Goal: Information Seeking & Learning: Learn about a topic

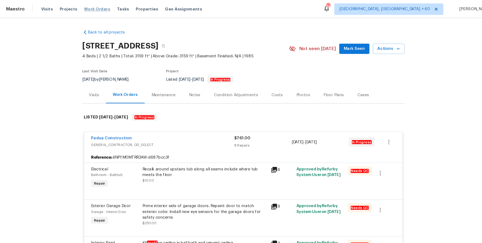
click at [102, 6] on span "Work Orders" at bounding box center [104, 8] width 24 height 5
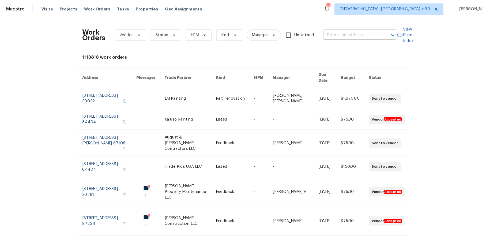
click at [332, 35] on input "text" at bounding box center [343, 33] width 54 height 8
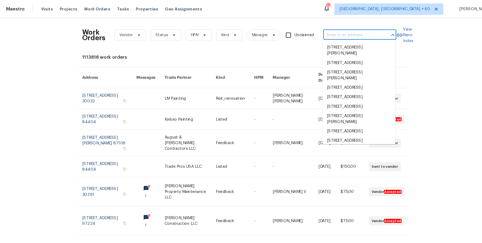
paste input "3145 Oxbridge Way Lithonia, GA 30038"
type input "3145 Oxbridge Way Lithonia, GA 30038"
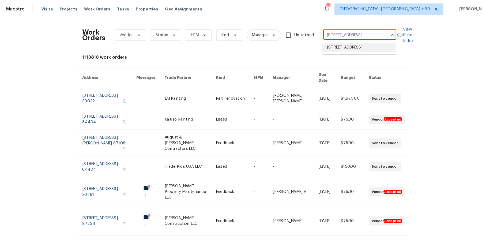
click at [329, 44] on li "3145 Oxbridge Way, Lithonia, GA 30038" at bounding box center [349, 44] width 69 height 9
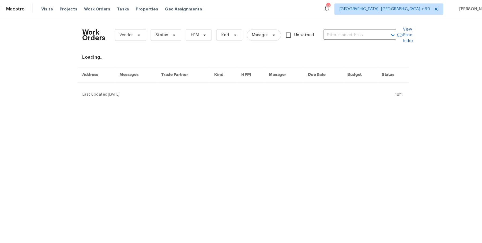
type input "3145 Oxbridge Way, Lithonia, GA 30038"
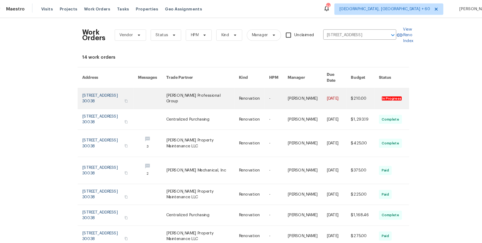
click at [258, 89] on link at bounding box center [251, 92] width 28 height 19
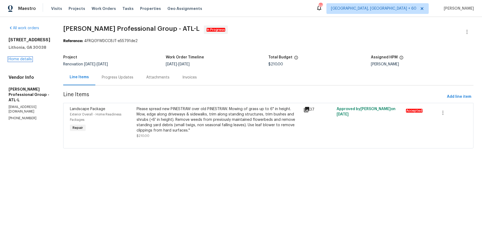
click at [19, 59] on link "Home details" at bounding box center [20, 59] width 23 height 4
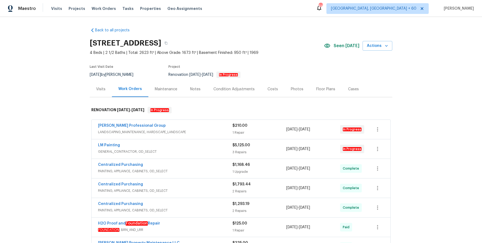
click at [187, 124] on div "Ramsey's Professional Group" at bounding box center [165, 126] width 134 height 6
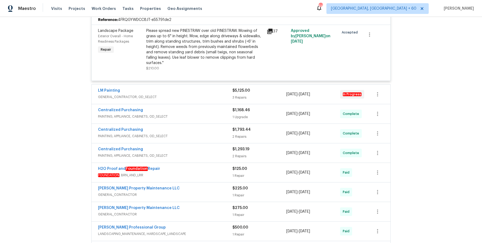
scroll to position [135, 0]
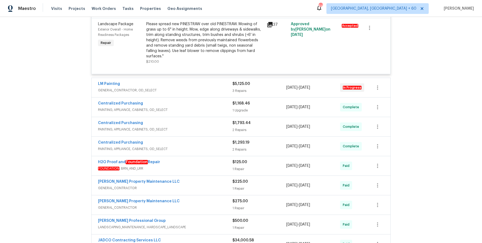
click at [219, 88] on span "GENERAL_CONTRACTOR, OD_SELECT" at bounding box center [165, 90] width 134 height 5
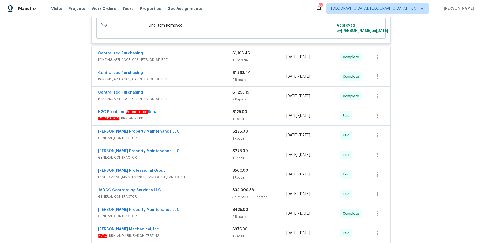
scroll to position [546, 0]
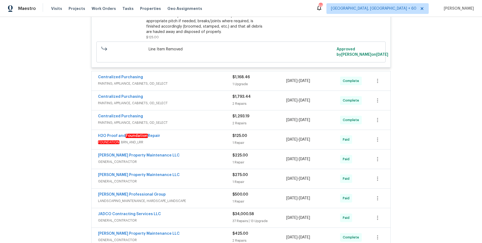
click at [208, 100] on span "PAINTING, APPLIANCE, CABINETS, OD_SELECT" at bounding box center [165, 102] width 134 height 5
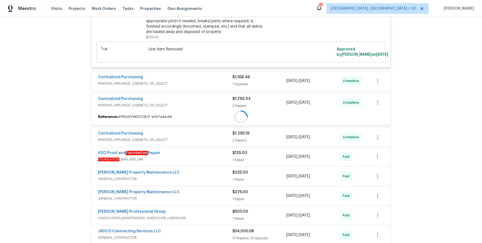
scroll to position [548, 0]
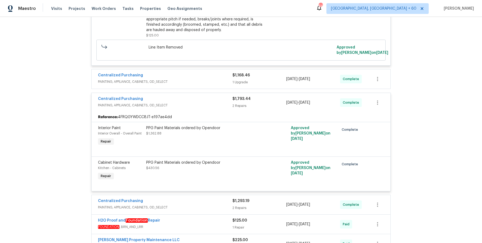
click at [209, 79] on span "PAINTING, APPLIANCE, CABINETS, OD_SELECT" at bounding box center [165, 81] width 134 height 5
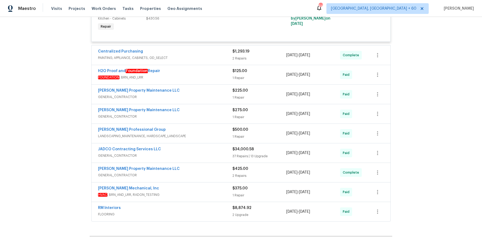
click at [208, 55] on span "PAINTING, APPLIANCE, CABINETS, OD_SELECT" at bounding box center [165, 57] width 134 height 5
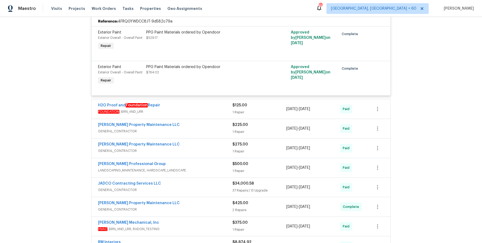
scroll to position [791, 0]
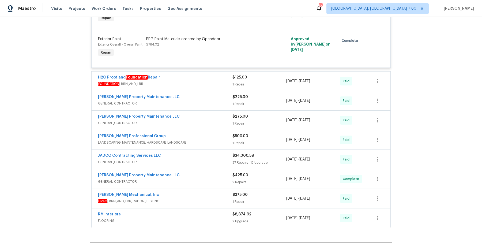
click at [205, 75] on div "H2O Proof and Foundation Repair" at bounding box center [165, 78] width 134 height 6
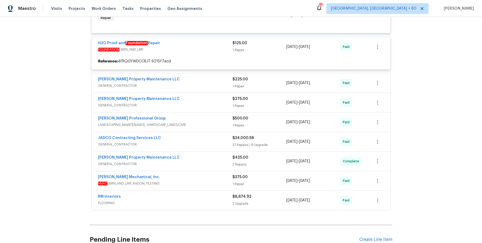
scroll to position [853, 0]
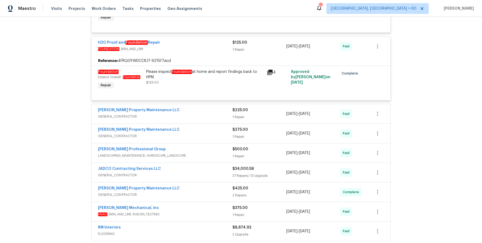
click at [204, 107] on div "Glen Property Maintenance LLC" at bounding box center [165, 110] width 134 height 6
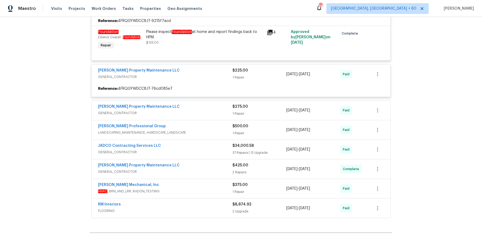
scroll to position [893, 0]
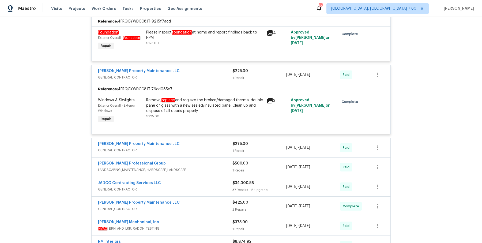
click at [198, 141] on div "Glen Property Maintenance LLC" at bounding box center [165, 144] width 134 height 6
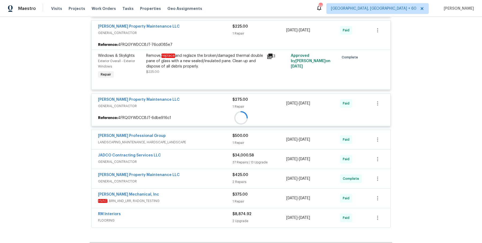
scroll to position [941, 0]
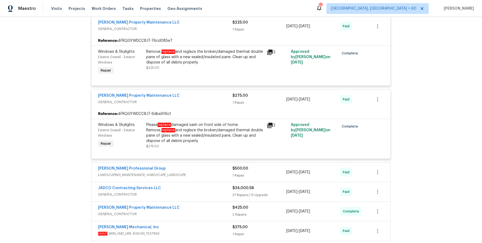
click at [197, 163] on div "Ramsey's Professional Group LANDSCAPING_MAINTENANCE, HARDSCAPE_LANDSCAPE $500.0…" at bounding box center [241, 172] width 299 height 19
click at [197, 172] on span "LANDSCAPING_MAINTENANCE, HARDSCAPE_LANDSCAPE" at bounding box center [165, 174] width 134 height 5
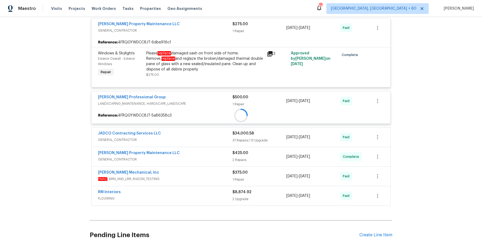
scroll to position [1025, 0]
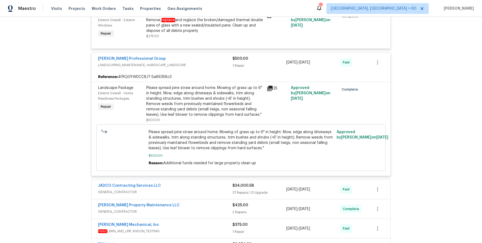
click at [192, 183] on div "JADCO Contracting Services LLC" at bounding box center [165, 186] width 134 height 6
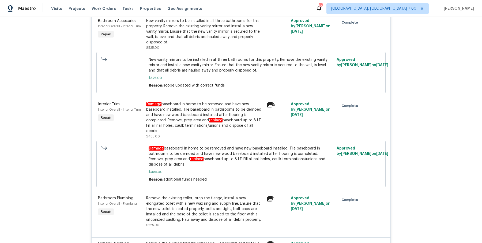
scroll to position [4658, 0]
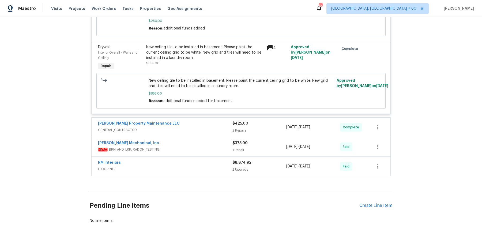
click at [213, 121] on div "Glen Property Maintenance LLC" at bounding box center [165, 124] width 134 height 6
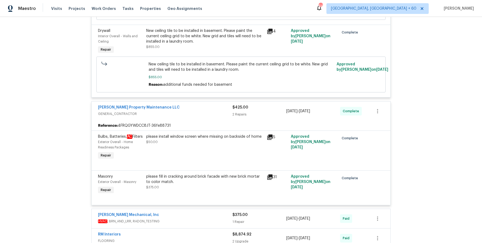
scroll to position [4752, 0]
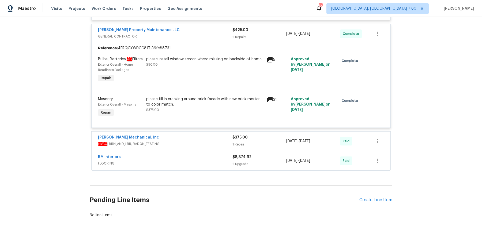
click at [218, 141] on span "HVAC , BRN_AND_LRR, RADON_TESTING" at bounding box center [165, 143] width 134 height 5
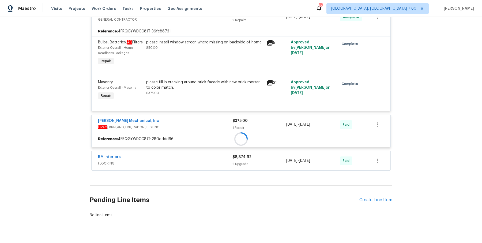
scroll to position [4767, 0]
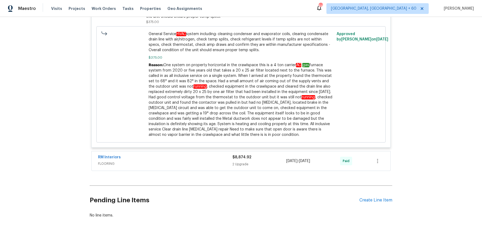
click at [213, 161] on span "FLOORING" at bounding box center [165, 163] width 134 height 5
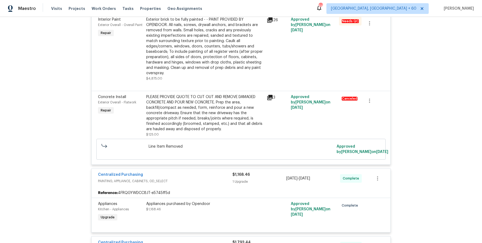
scroll to position [0, 0]
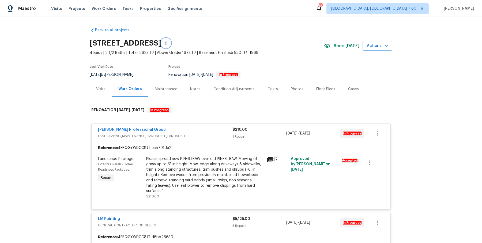
click at [171, 45] on button "button" at bounding box center [166, 43] width 10 height 10
click at [239, 37] on div "3145 Oxbridge Way, Lithonia, GA 30038" at bounding box center [207, 43] width 234 height 14
click at [168, 43] on icon "button" at bounding box center [165, 43] width 3 height 3
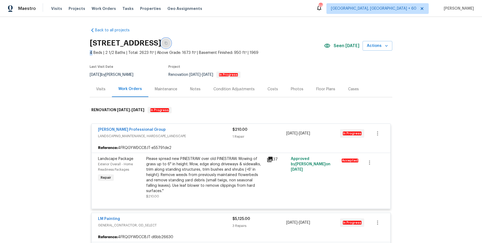
click at [168, 43] on icon "button" at bounding box center [165, 43] width 3 height 3
click at [171, 46] on button "button" at bounding box center [166, 43] width 10 height 10
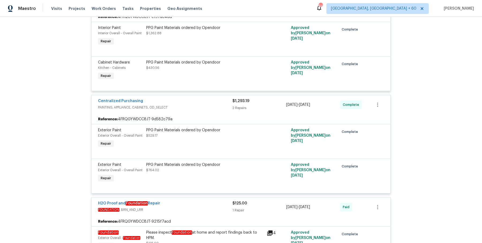
scroll to position [764, 0]
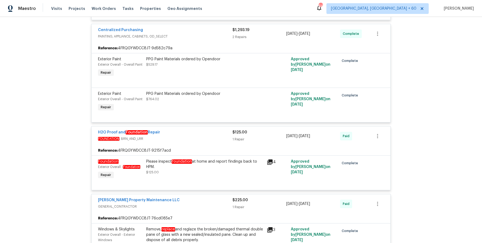
click at [231, 159] on div "Please inspect foundation at home and report findings back to HPM." at bounding box center [204, 164] width 117 height 11
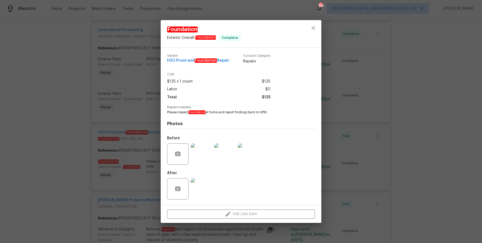
click at [357, 132] on div "Foundation Exterior Overall - Foundation Complete Vendor H2O Proof and Foundati…" at bounding box center [241, 121] width 482 height 243
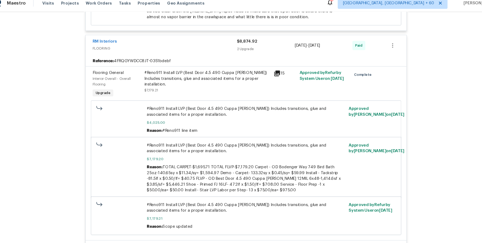
scroll to position [5234, 0]
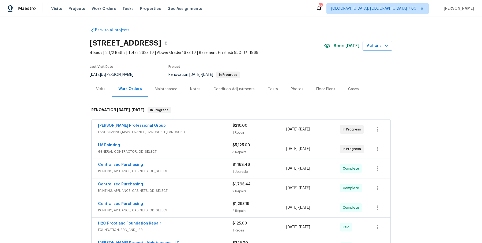
click at [95, 89] on div "Visits" at bounding box center [101, 89] width 22 height 16
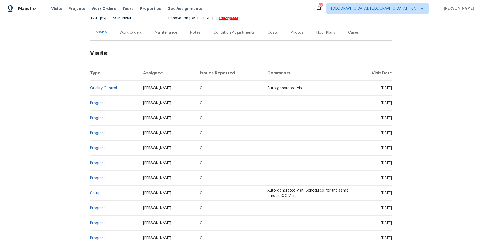
scroll to position [64, 0]
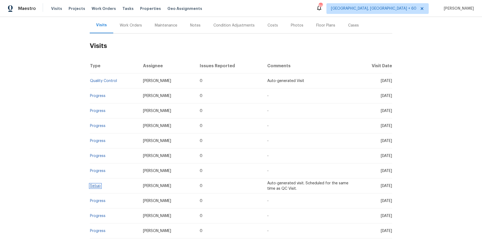
click at [95, 184] on link "Setup" at bounding box center [95, 186] width 11 height 4
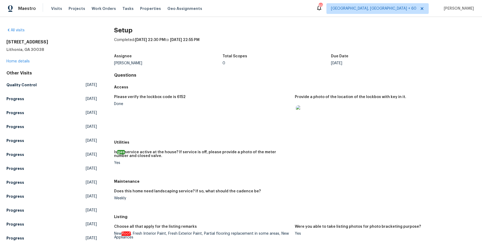
scroll to position [106, 0]
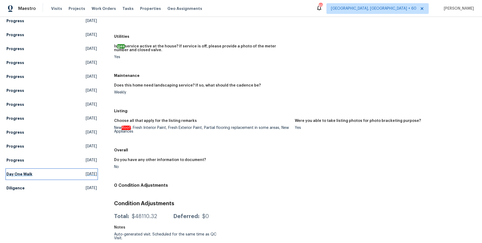
click at [30, 175] on h5 "Day One Walk" at bounding box center [19, 173] width 26 height 5
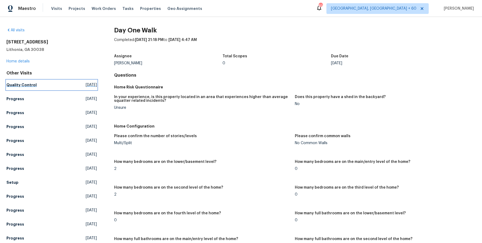
click at [26, 83] on h5 "Quality Control" at bounding box center [21, 84] width 30 height 5
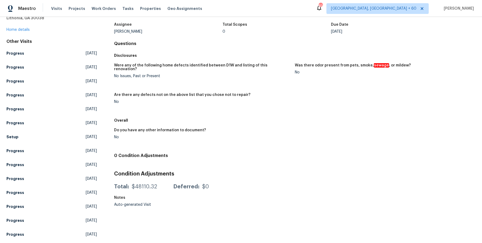
scroll to position [60, 0]
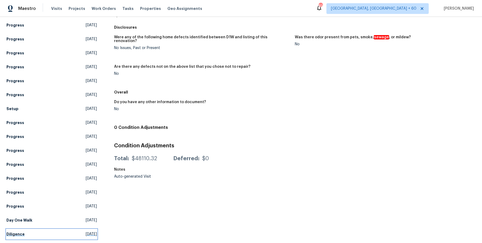
click at [16, 235] on h5 "Diligence" at bounding box center [15, 233] width 18 height 5
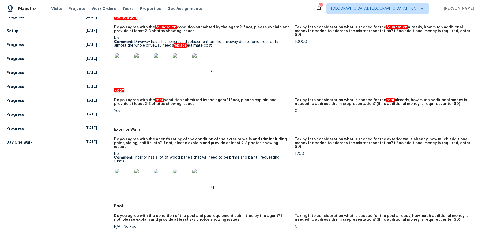
scroll to position [162, 0]
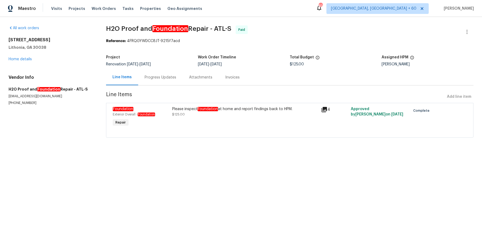
click at [168, 85] on div "Progress Updates" at bounding box center [160, 77] width 44 height 16
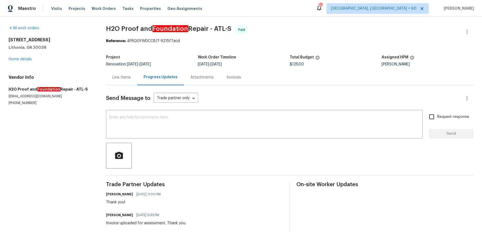
click at [126, 72] on div "Line Items" at bounding box center [121, 77] width 31 height 16
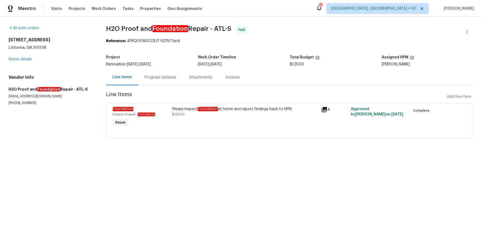
click at [98, 13] on div "Visits Projects Work Orders Tasks Properties Geo Assignments" at bounding box center [130, 8] width 158 height 11
click at [98, 12] on div "Visits Projects Work Orders Tasks Properties Geo Assignments" at bounding box center [130, 8] width 158 height 11
click at [99, 10] on span "Work Orders" at bounding box center [104, 8] width 24 height 5
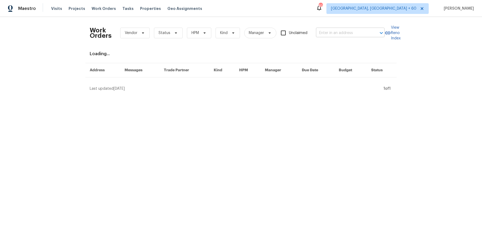
click at [352, 34] on input "text" at bounding box center [343, 33] width 54 height 8
paste input "2712 Raintree Dr Plano, TX 75074"
type input "2712 Raintree Dr Plano, TX 75074"
click at [347, 42] on li "2712 Raintree Dr, Plano, TX 75074" at bounding box center [349, 44] width 69 height 9
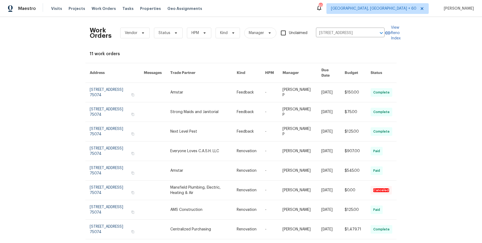
click at [317, 88] on td "8/14/2025" at bounding box center [328, 93] width 23 height 20
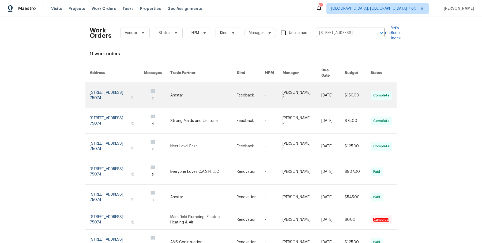
click at [280, 84] on td "[PERSON_NAME] P" at bounding box center [297, 95] width 39 height 25
click at [263, 91] on td "-" at bounding box center [269, 95] width 17 height 25
click at [270, 96] on link at bounding box center [273, 95] width 17 height 25
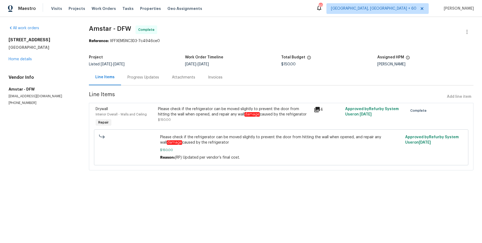
click at [25, 57] on div "2712 Raintree Dr Plano, TX 75074 Home details" at bounding box center [43, 49] width 68 height 25
click at [23, 59] on link "Home details" at bounding box center [20, 59] width 23 height 4
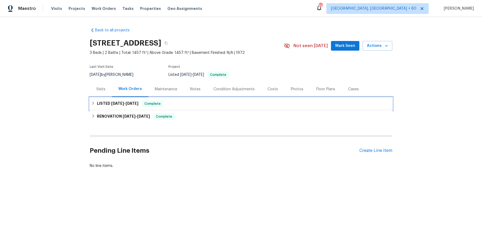
click at [184, 106] on div "LISTED 8/4/25 - 8/20/25 Complete" at bounding box center [240, 103] width 299 height 6
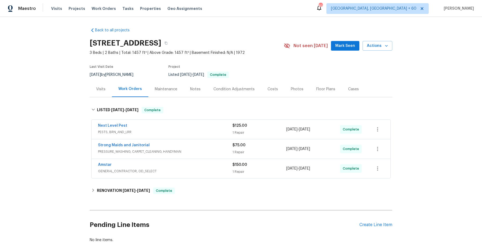
click at [183, 138] on div "Next Level Pest PESTS, BRN_AND_LRR $125.00 1 Repair 8/4/2025 - 8/7/2025 Complete" at bounding box center [241, 129] width 299 height 19
click at [189, 132] on span "PESTS, BRN_AND_LRR" at bounding box center [165, 131] width 134 height 5
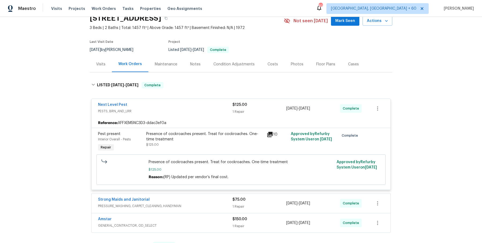
scroll to position [36, 0]
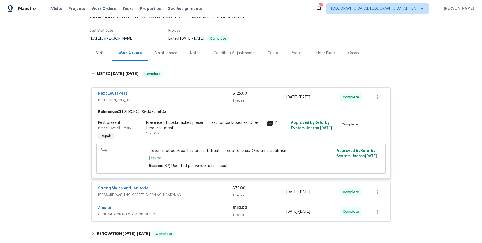
click at [199, 195] on span "PRESSURE_WASHING, CARPET_CLEANING, HANDYMAN" at bounding box center [165, 194] width 134 height 5
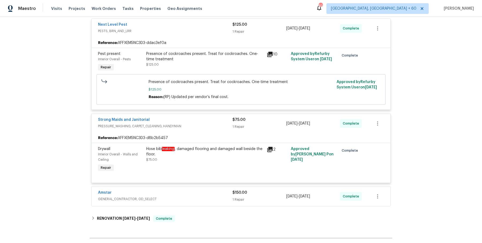
scroll to position [128, 0]
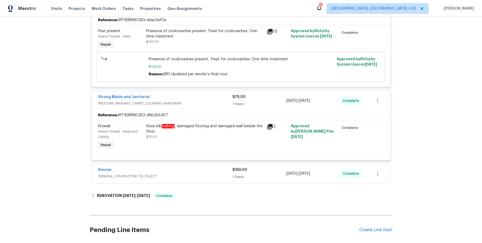
click at [193, 170] on div "Amstar" at bounding box center [165, 170] width 134 height 6
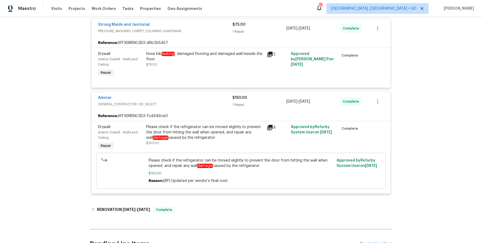
scroll to position [209, 0]
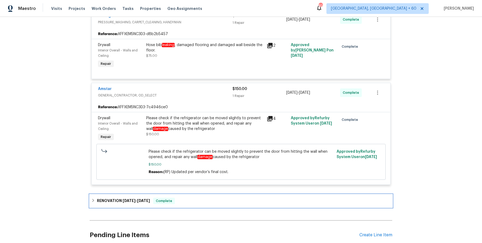
click at [188, 196] on div "RENOVATION 6/23/25 - 7/23/25 Complete" at bounding box center [241, 200] width 303 height 13
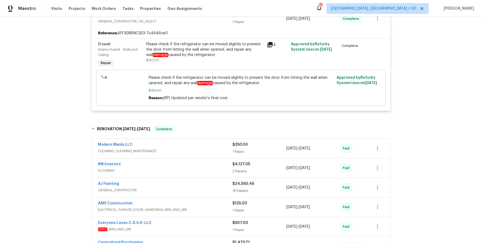
click at [197, 149] on span "CLEANING, CLEANING_MAINTENANCE" at bounding box center [165, 150] width 134 height 5
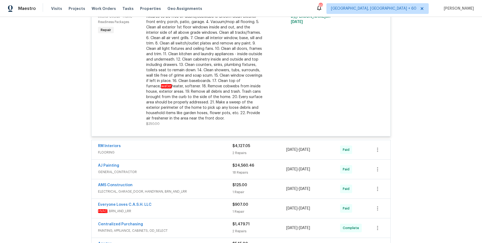
scroll to position [445, 0]
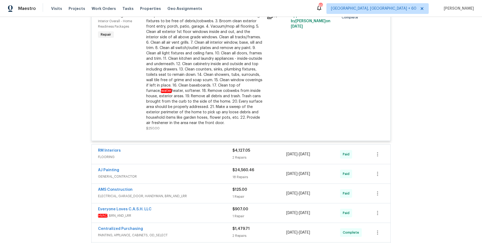
click at [189, 156] on span "FLOORING" at bounding box center [165, 156] width 134 height 5
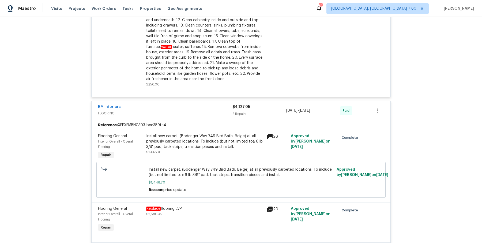
scroll to position [672, 0]
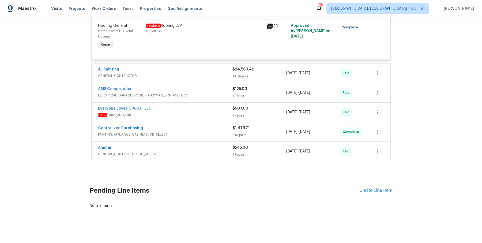
click at [217, 77] on span "GENERAL_CONTRACTOR" at bounding box center [165, 75] width 134 height 5
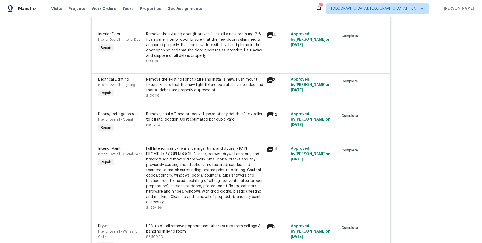
scroll to position [1470, 0]
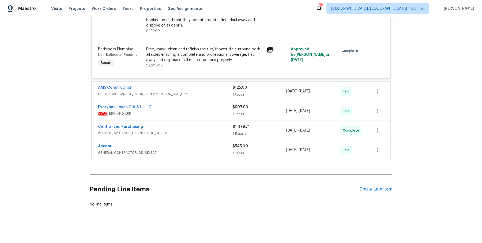
click at [211, 73] on div at bounding box center [241, 71] width 286 height 6
click at [209, 86] on div "AMS Construction" at bounding box center [165, 88] width 134 height 6
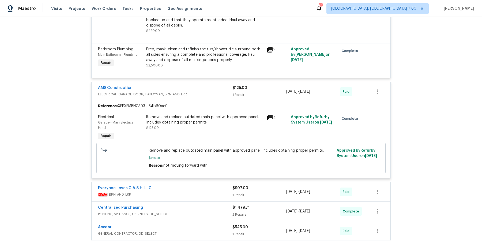
scroll to position [1546, 0]
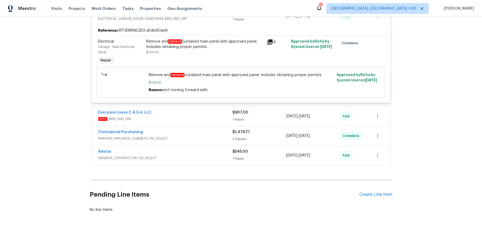
click at [200, 116] on span "HVAC , BRN_AND_LRR" at bounding box center [165, 118] width 134 height 5
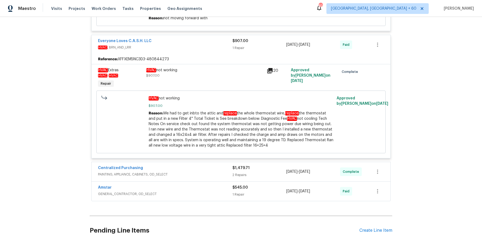
scroll to position [1653, 0]
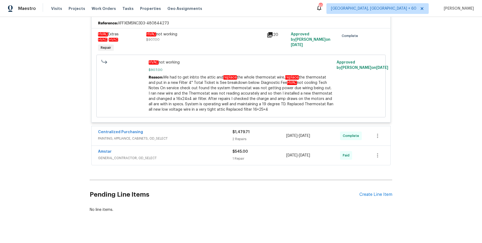
click at [204, 136] on span "PAINTING, APPLIANCE, CABINETS, OD_SELECT" at bounding box center [165, 138] width 134 height 5
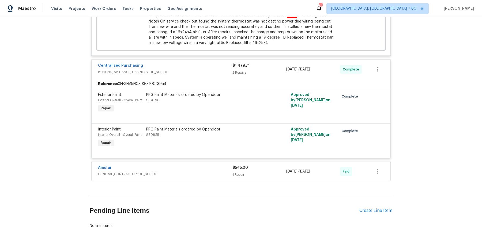
scroll to position [1736, 0]
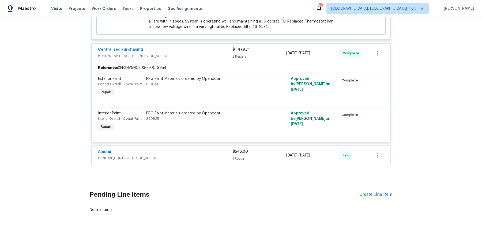
click at [192, 155] on span "GENERAL_CONTRACTOR, OD_SELECT" at bounding box center [165, 157] width 134 height 5
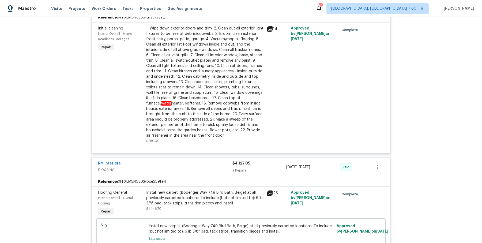
scroll to position [0, 0]
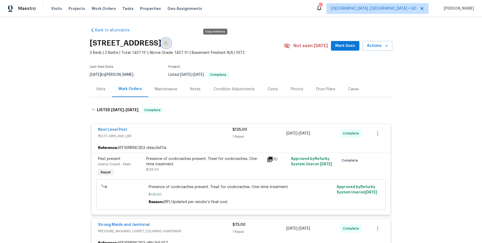
click at [171, 40] on button "button" at bounding box center [166, 43] width 10 height 10
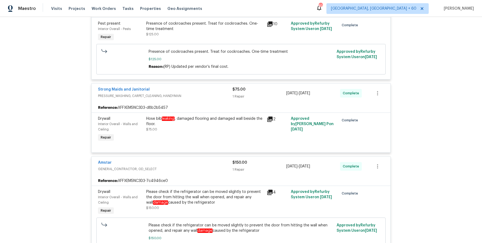
scroll to position [137, 0]
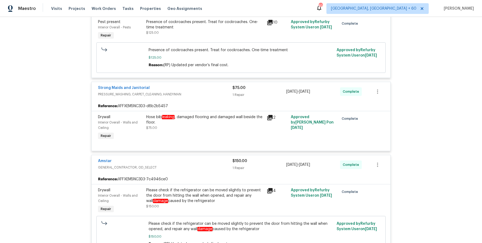
click at [179, 114] on div "Hose bib leaking , damaged flooring and damaged wall beside the floor." at bounding box center [204, 119] width 117 height 11
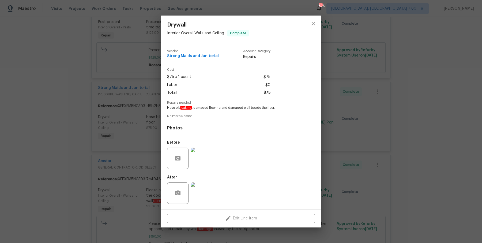
click at [125, 131] on div "Drywall Interior Overall - Walls and Ceiling Complete Vendor Strong Maids and J…" at bounding box center [241, 121] width 482 height 243
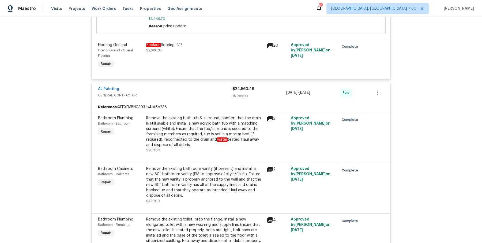
scroll to position [0, 0]
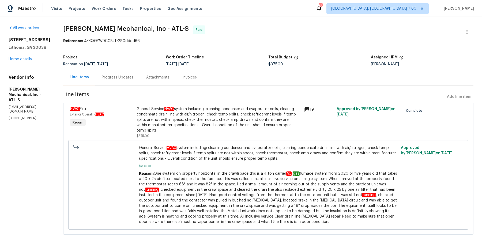
scroll to position [6, 0]
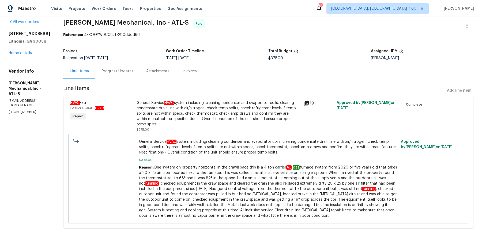
click at [134, 76] on div "Progress Updates" at bounding box center [117, 71] width 44 height 16
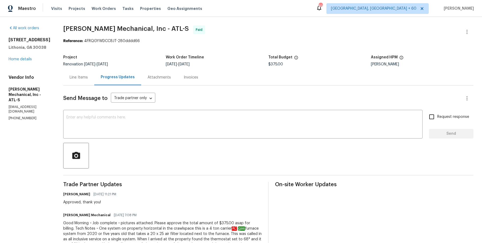
scroll to position [99, 0]
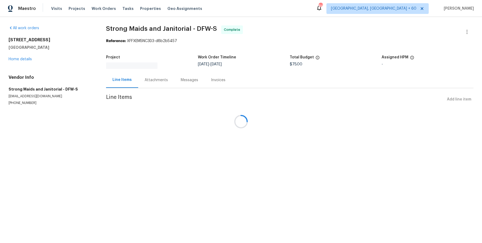
click at [158, 80] on div at bounding box center [241, 121] width 482 height 243
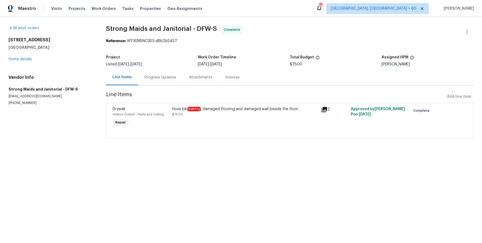
click at [158, 80] on div "Progress Updates" at bounding box center [160, 77] width 44 height 16
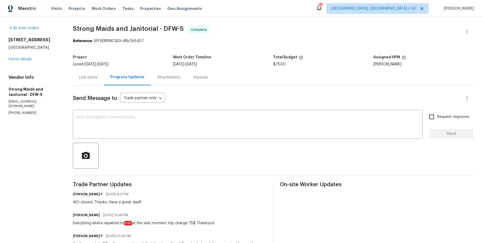
click at [92, 79] on div "Line Items" at bounding box center [88, 77] width 18 height 5
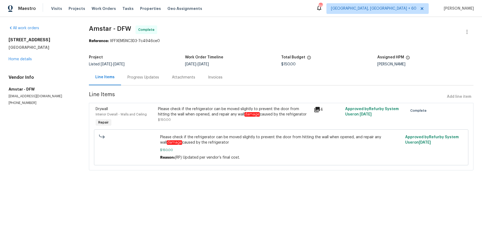
click at [145, 77] on div "Progress Updates" at bounding box center [144, 77] width 32 height 5
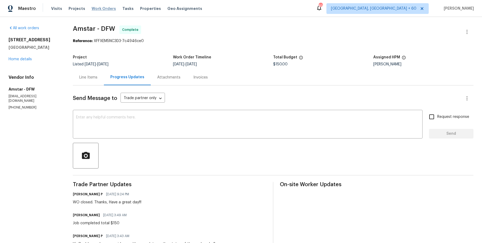
click at [103, 10] on span "Work Orders" at bounding box center [104, 8] width 24 height 5
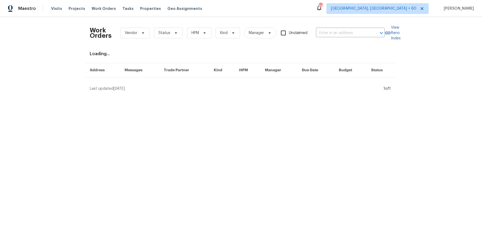
click at [345, 28] on div "Work Orders Vendor Status HPM Kind Manager Unclaimed ​" at bounding box center [237, 33] width 295 height 24
click at [343, 31] on input "text" at bounding box center [343, 33] width 54 height 8
paste input "[STREET_ADDRESS]"
type input "[STREET_ADDRESS]"
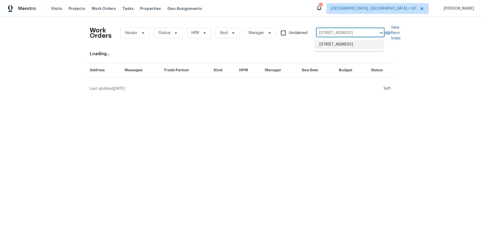
click at [339, 44] on li "[STREET_ADDRESS]" at bounding box center [349, 44] width 69 height 9
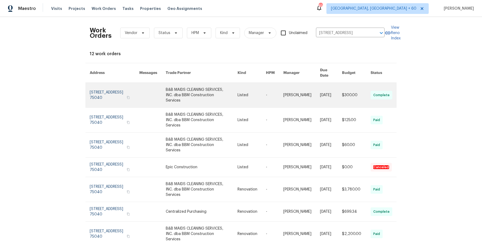
click at [193, 91] on link at bounding box center [202, 95] width 72 height 25
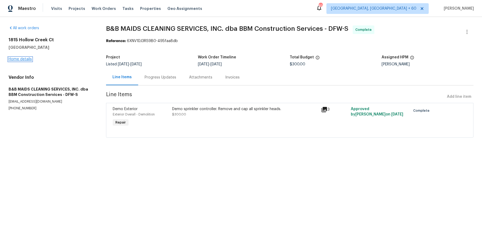
click at [26, 59] on link "Home details" at bounding box center [20, 59] width 23 height 4
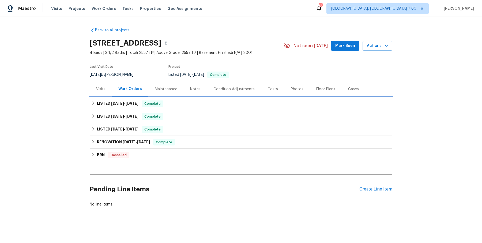
click at [184, 100] on div "LISTED 8/18/25 - 8/22/25 Complete" at bounding box center [240, 103] width 299 height 6
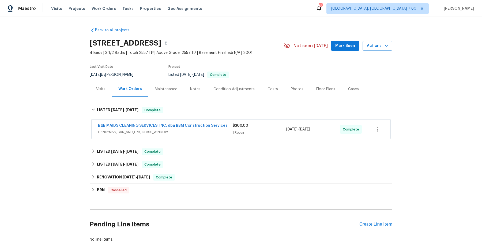
click at [184, 132] on span "HANDYMAN, BRN_AND_LRR, GLASS_WINDOW" at bounding box center [165, 131] width 134 height 5
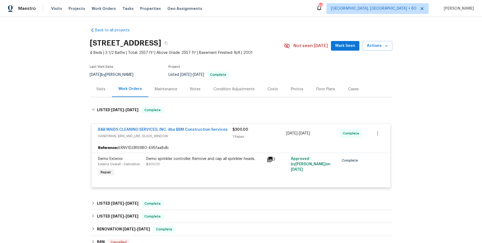
scroll to position [29, 0]
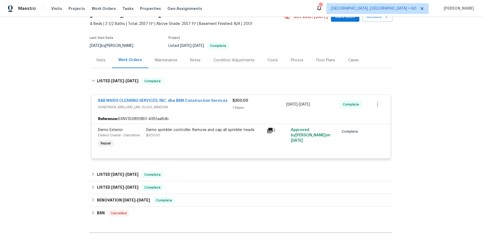
click at [185, 167] on div "Back to all projects 1815 Hollow Creek Ct, Garland, TX 75040 4 Beds | 3 1/2 Bat…" at bounding box center [241, 131] width 303 height 275
click at [185, 179] on div "LISTED 7/23/25 - 7/23/25 Complete" at bounding box center [241, 174] width 303 height 13
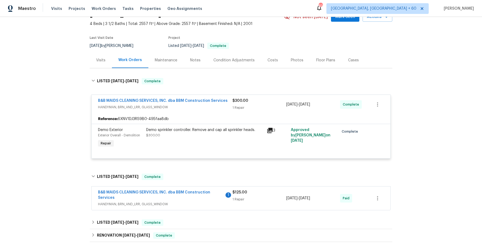
click at [184, 198] on span "B&B MAIDS CLEANING SERVICES, INC. dba BBM Construction Services" at bounding box center [161, 195] width 126 height 11
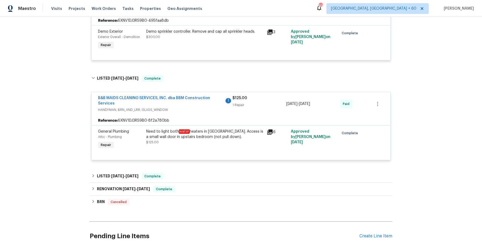
scroll to position [128, 0]
click at [193, 175] on div "LISTED 7/9/25 - 7/11/25 Complete" at bounding box center [240, 176] width 299 height 6
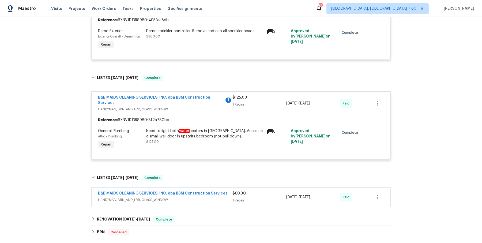
click at [188, 199] on span "HANDYMAN, BRN_AND_LRR, GLASS_WINDOW" at bounding box center [165, 199] width 134 height 5
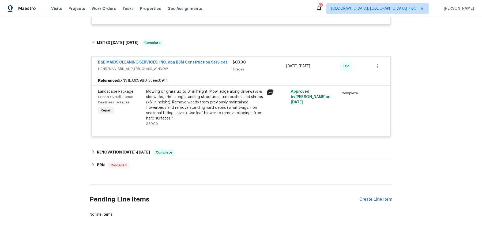
scroll to position [272, 0]
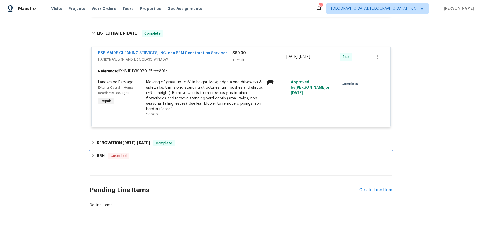
click at [195, 144] on div "RENOVATION 5/29/25 - 7/4/25 Complete" at bounding box center [240, 143] width 299 height 6
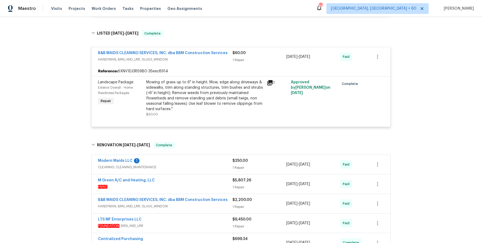
click at [194, 161] on div "Modern Maids LLC 1" at bounding box center [165, 161] width 134 height 6
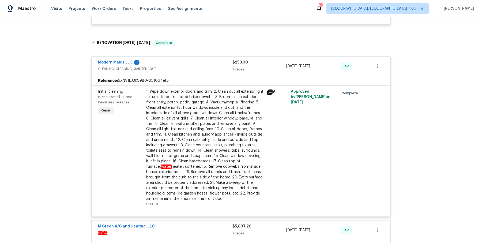
scroll to position [556, 0]
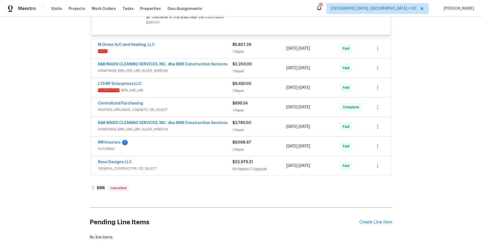
click at [223, 50] on span "HVAC" at bounding box center [165, 50] width 134 height 5
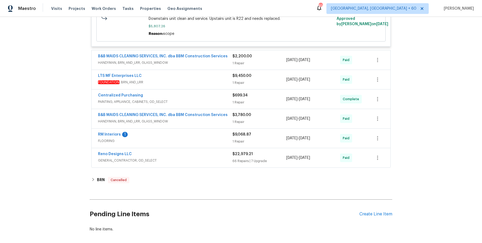
scroll to position [640, 0]
click at [217, 62] on span "HANDYMAN, BRN_AND_LRR, GLASS_WINDOW" at bounding box center [165, 61] width 134 height 5
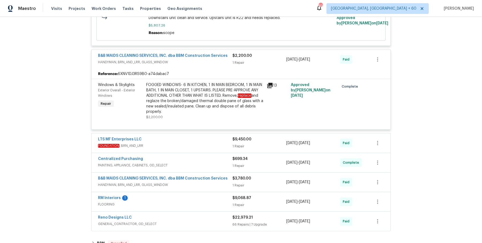
click at [214, 134] on div "LTS MF Enterprises LLC FOUNDATION , BRN_AND_LRR $9,450.00 1 Repair 5/29/2025 - …" at bounding box center [241, 142] width 299 height 19
click at [214, 141] on div "LTS MF Enterprises LLC" at bounding box center [165, 140] width 134 height 6
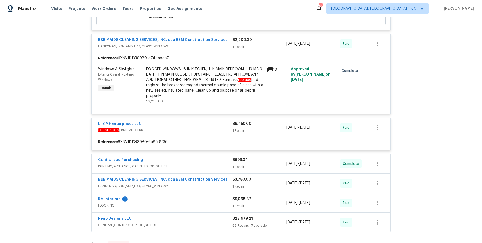
scroll to position [696, 0]
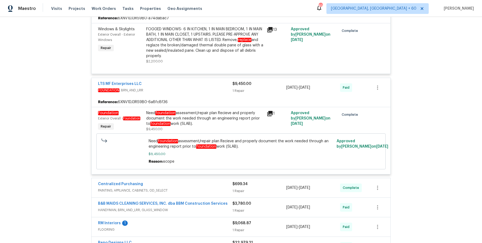
click at [208, 182] on div "Centralized Purchasing" at bounding box center [165, 184] width 134 height 6
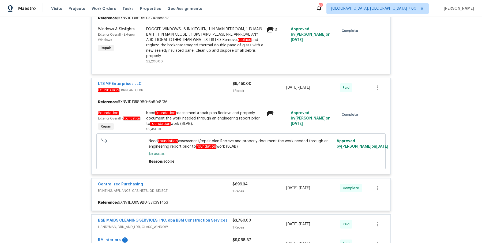
scroll to position [757, 0]
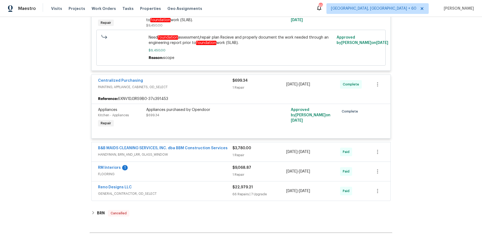
click at [218, 156] on div "B&B MAIDS CLEANING SERVICES, INC. dba BBM Construction Services HANDYMAN, BRN_A…" at bounding box center [241, 151] width 299 height 19
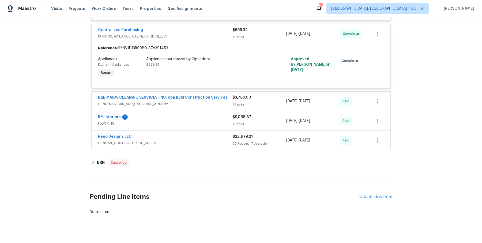
click at [222, 101] on span "HANDYMAN, BRN_AND_LRR, GLASS_WINDOW" at bounding box center [165, 103] width 134 height 5
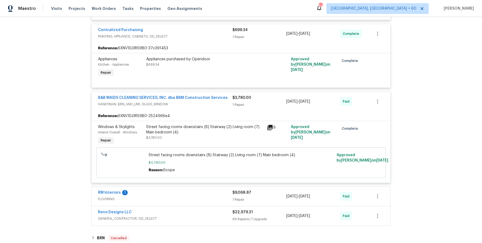
scroll to position [931, 0]
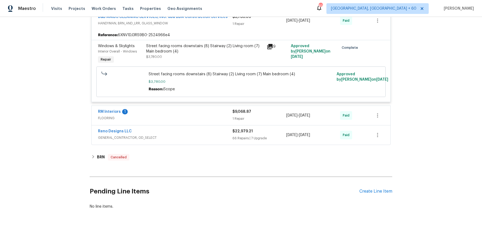
click at [215, 120] on div "RM Interiors 1 FLOORING $9,068.87 1 Repair 5/29/2025 - 6/20/2025 Paid" at bounding box center [241, 115] width 299 height 19
click at [217, 111] on div "RM Interiors 1" at bounding box center [165, 112] width 134 height 6
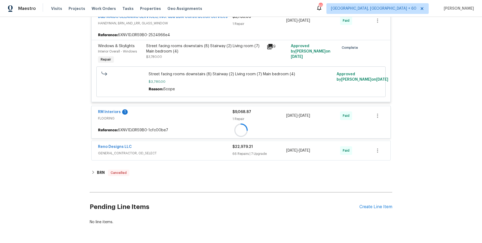
scroll to position [948, 0]
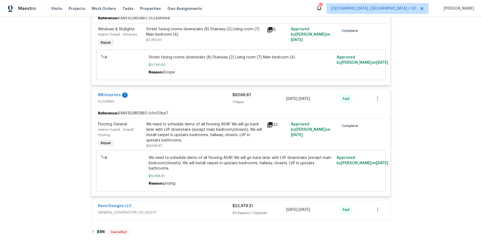
click at [166, 156] on span "We need to schedule demo of all flooring ASAP. We will go back later with LVP d…" at bounding box center [241, 163] width 185 height 16
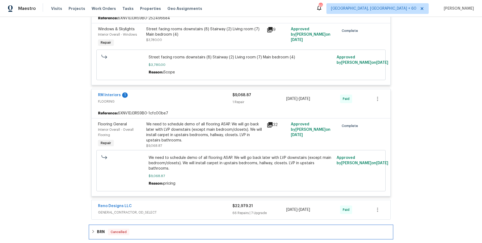
click at [139, 229] on div "BRN Cancelled" at bounding box center [240, 232] width 299 height 6
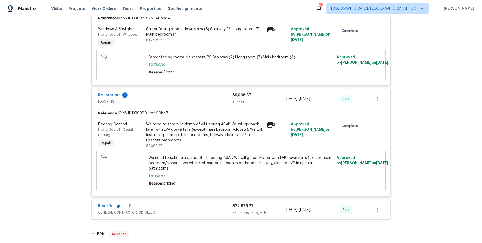
scroll to position [1030, 0]
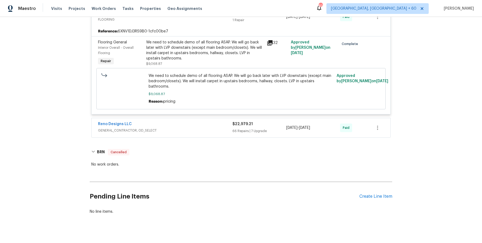
click at [193, 121] on div "Reno Designs LLC" at bounding box center [165, 124] width 134 height 6
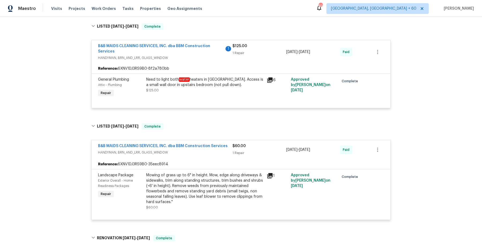
scroll to position [0, 0]
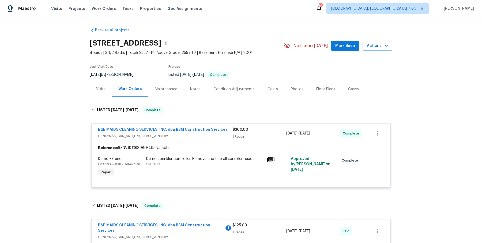
click at [189, 94] on div "Notes" at bounding box center [195, 89] width 23 height 16
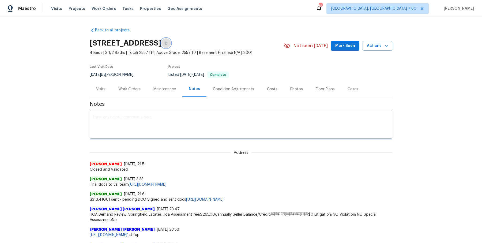
click at [171, 41] on button "button" at bounding box center [166, 43] width 10 height 10
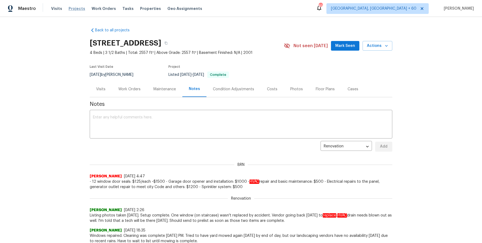
click at [73, 9] on span "Projects" at bounding box center [77, 8] width 17 height 5
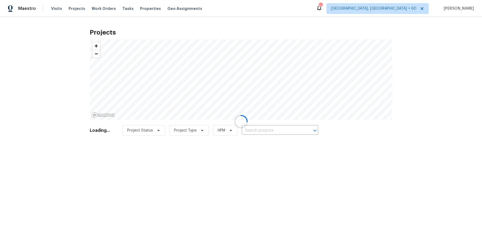
click at [106, 6] on div at bounding box center [241, 121] width 482 height 243
click at [106, 9] on div at bounding box center [241, 121] width 482 height 243
click at [105, 9] on div at bounding box center [241, 121] width 482 height 243
click at [102, 8] on div at bounding box center [241, 121] width 482 height 243
click at [100, 9] on div at bounding box center [241, 121] width 482 height 243
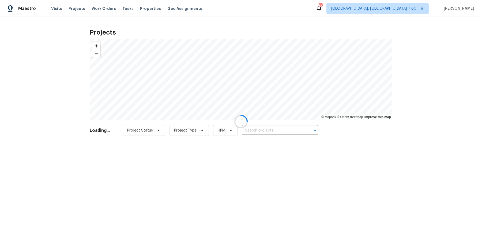
click at [95, 13] on div at bounding box center [241, 121] width 482 height 243
click at [99, 9] on div at bounding box center [241, 121] width 482 height 243
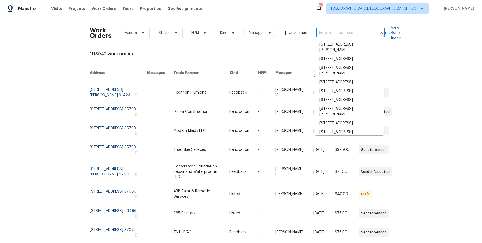
click at [335, 33] on input "text" at bounding box center [343, 33] width 54 height 8
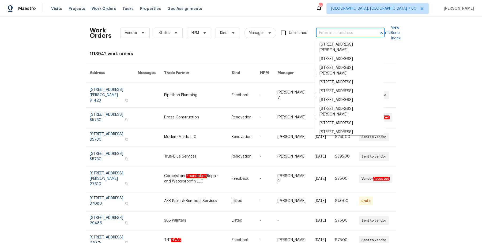
paste input "[STREET_ADDRESS]"
type input "[STREET_ADDRESS]"
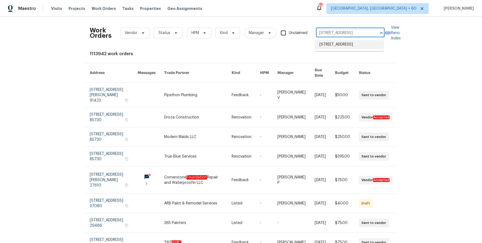
click at [336, 45] on li "[STREET_ADDRESS]" at bounding box center [349, 44] width 69 height 9
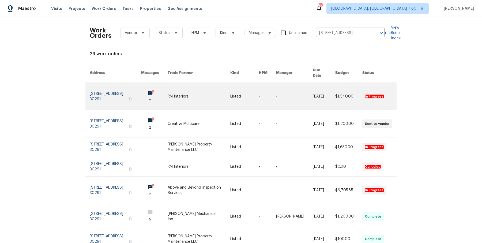
click at [255, 92] on link at bounding box center [244, 96] width 28 height 27
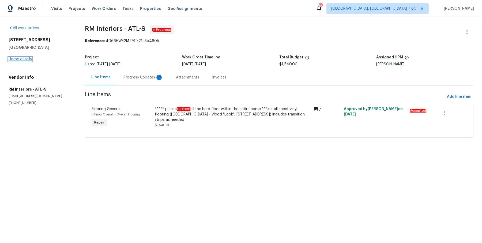
click at [29, 59] on link "Home details" at bounding box center [20, 59] width 23 height 4
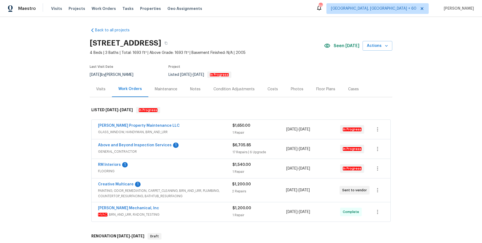
click at [210, 133] on span "GLASS_WINDOW, HANDYMAN, BRN_AND_LRR" at bounding box center [165, 131] width 134 height 5
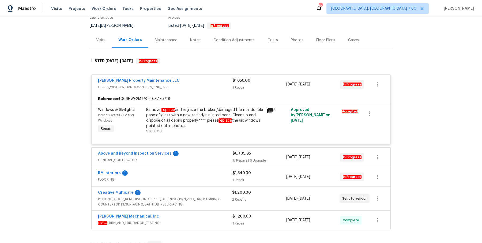
scroll to position [92, 0]
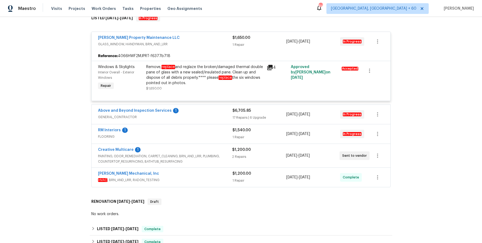
click at [213, 111] on div "Above and Beyond Inspection Services 1" at bounding box center [165, 111] width 134 height 6
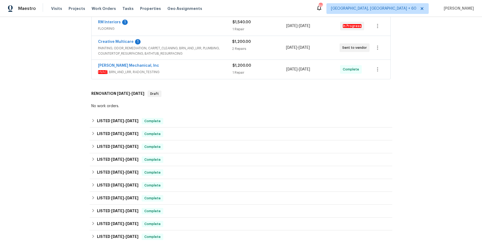
scroll to position [1442, 0]
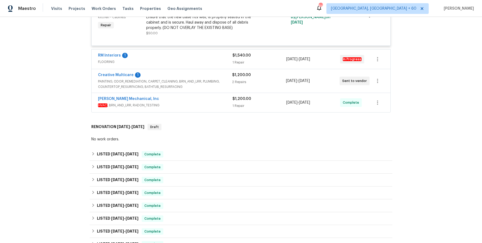
click at [207, 59] on span "FLOORING" at bounding box center [165, 61] width 134 height 5
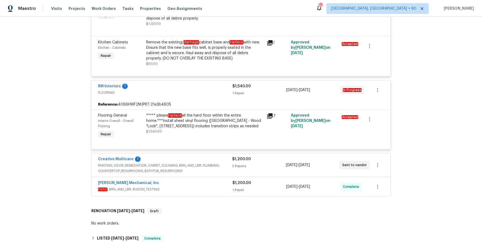
click at [213, 156] on div "Creative Multicare 1" at bounding box center [165, 159] width 134 height 6
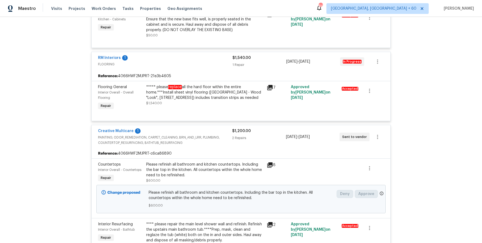
scroll to position [1606, 0]
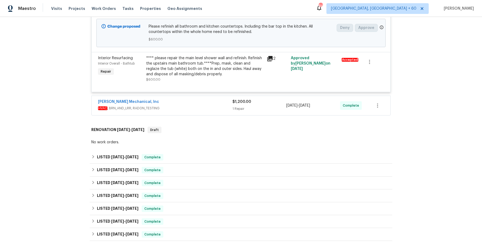
click at [202, 106] on span "HVAC , BRN_AND_LRR, RADON_TESTING" at bounding box center [165, 108] width 134 height 5
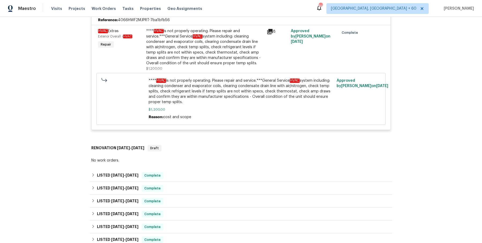
scroll to position [1730, 0]
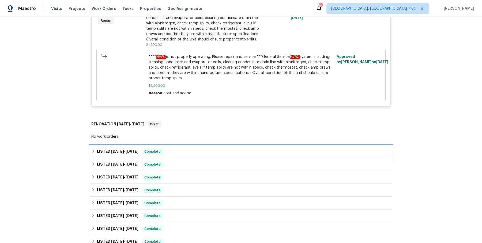
click at [203, 145] on div "LISTED [DATE] - [DATE] Complete" at bounding box center [241, 151] width 303 height 13
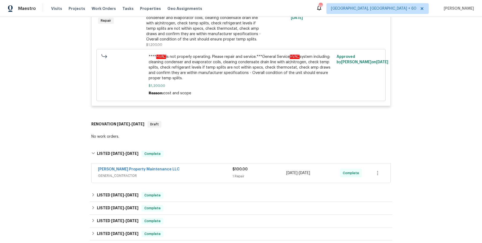
click at [200, 162] on div "Glen Property Maintenance LLC GENERAL_CONTRACTOR $100.00 1 Repair 8/4/2025 - 8/…" at bounding box center [241, 173] width 303 height 22
click at [200, 167] on div "Glen Property Maintenance LLC" at bounding box center [165, 170] width 134 height 6
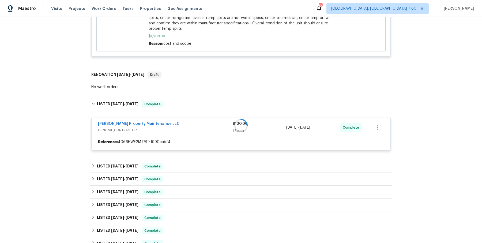
scroll to position [1781, 0]
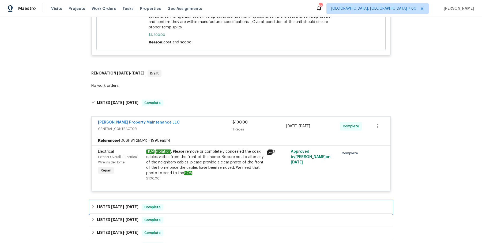
click at [189, 201] on div "LISTED 7/24/25 - 8/1/25 Complete" at bounding box center [241, 207] width 303 height 13
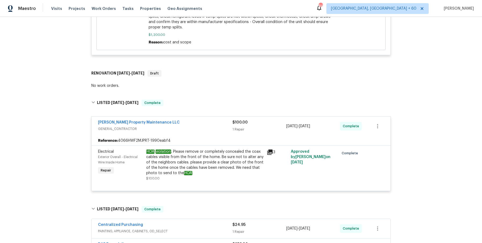
click at [187, 219] on div "Centralized Purchasing PAINTING, APPLIANCE, CABINETS, OD_SELECT $24.95 1 Repair…" at bounding box center [241, 228] width 299 height 19
click at [187, 228] on span "PAINTING, APPLIANCE, CABINETS, OD_SELECT" at bounding box center [165, 230] width 134 height 5
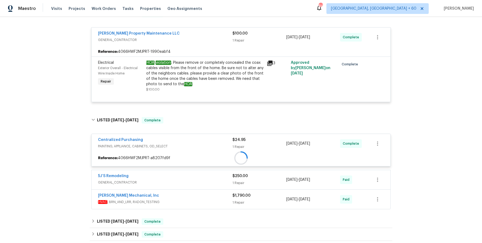
scroll to position [1880, 0]
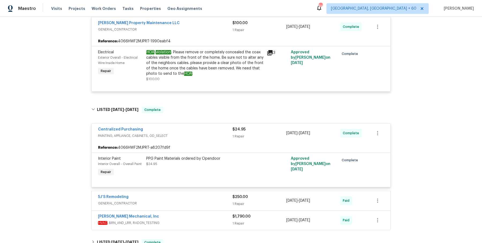
click at [194, 194] on div "5J’S Remodeling" at bounding box center [165, 197] width 134 height 6
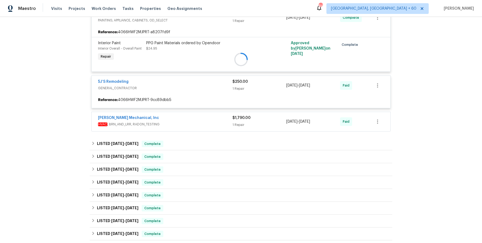
scroll to position [1997, 0]
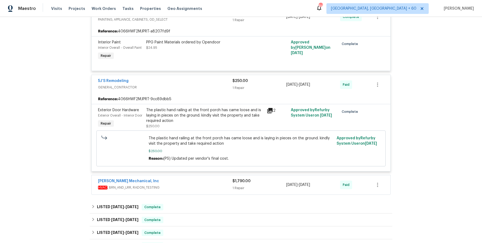
click at [186, 178] on div "JH Martin Mechanical, Inc" at bounding box center [165, 181] width 134 height 6
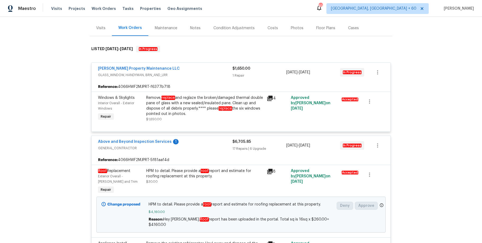
scroll to position [0, 0]
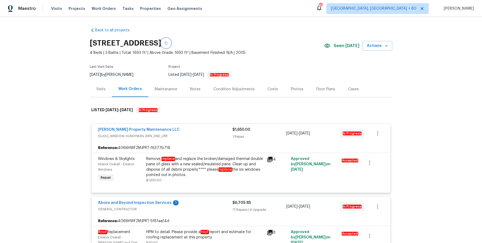
click at [171, 43] on button "button" at bounding box center [166, 43] width 10 height 10
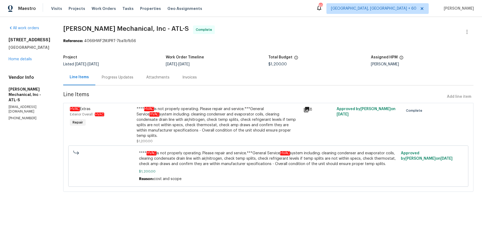
click at [87, 7] on div "Visits Projects Work Orders Tasks Properties Geo Assignments" at bounding box center [130, 8] width 158 height 11
click at [96, 7] on span "Work Orders" at bounding box center [104, 8] width 24 height 5
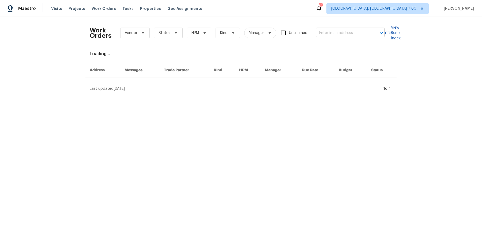
click at [371, 31] on div at bounding box center [378, 33] width 14 height 8
paste input "[STREET_ADDRESS][PERSON_NAME]"
type input "[STREET_ADDRESS][PERSON_NAME]"
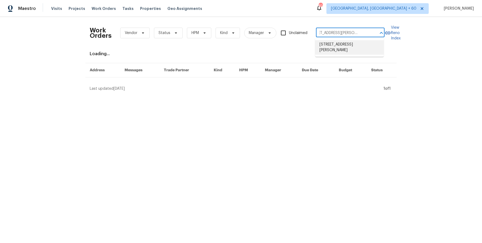
click at [355, 47] on li "[STREET_ADDRESS][PERSON_NAME]" at bounding box center [349, 47] width 69 height 14
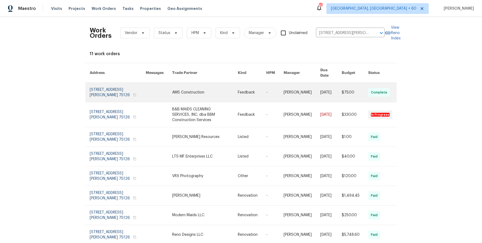
click at [264, 87] on td "-" at bounding box center [270, 93] width 17 height 20
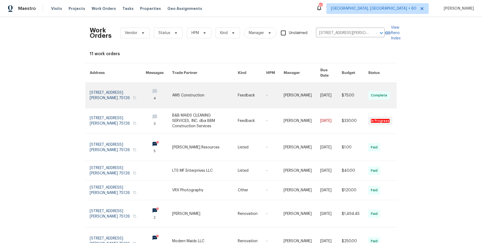
click at [237, 92] on td "Feedback" at bounding box center [248, 95] width 28 height 25
click at [211, 92] on link at bounding box center [205, 95] width 66 height 25
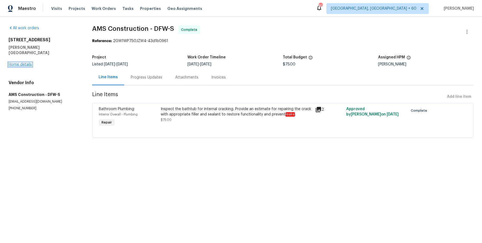
click at [25, 63] on link "Home details" at bounding box center [20, 65] width 23 height 4
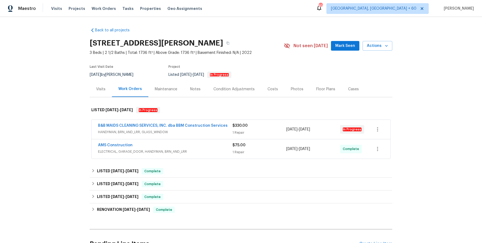
click at [173, 132] on span "HANDYMAN, BRN_AND_LRR, GLASS_WINDOW" at bounding box center [165, 131] width 134 height 5
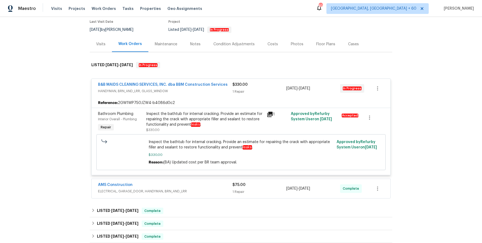
click at [192, 187] on div "AMS Construction" at bounding box center [165, 185] width 134 height 6
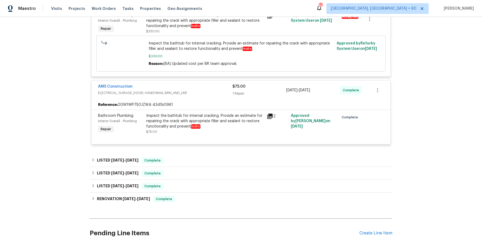
scroll to position [143, 0]
click at [199, 159] on div "LISTED [DATE] - [DATE] Complete" at bounding box center [240, 161] width 299 height 6
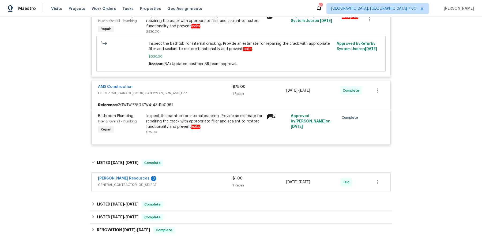
click at [194, 173] on div "[PERSON_NAME] Resources 3 GENERAL_CONTRACTOR, OD_SELECT $1.00 1 Repair [DATE] -…" at bounding box center [241, 182] width 299 height 19
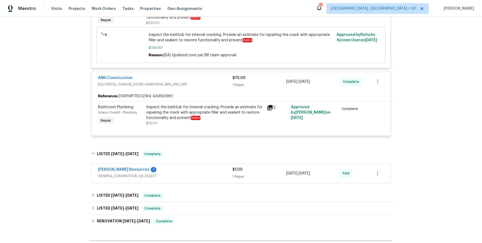
scroll to position [157, 0]
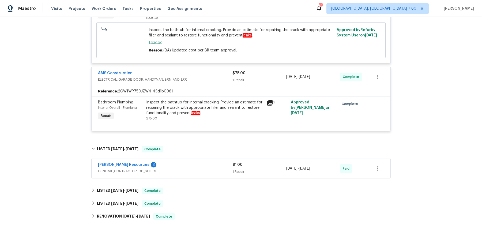
click at [194, 173] on span "GENERAL_CONTRACTOR, OD_SELECT" at bounding box center [165, 170] width 134 height 5
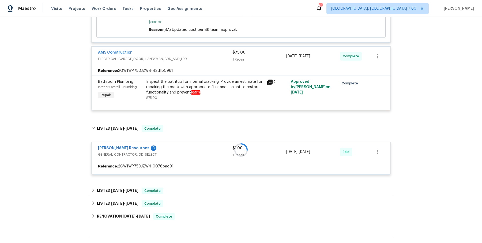
scroll to position [180, 0]
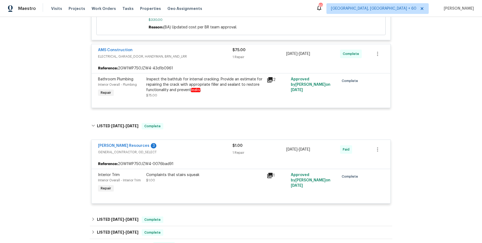
click at [186, 211] on div "Back to all projects [STREET_ADDRESS][PERSON_NAME] 3 Beds | 2 1/2 Baths | Total…" at bounding box center [241, 72] width 303 height 458
click at [183, 223] on div "LISTED [DATE] - [DATE] Complete" at bounding box center [241, 219] width 303 height 13
click at [179, 236] on div "LTS MF Enterprises LLC" at bounding box center [165, 238] width 134 height 6
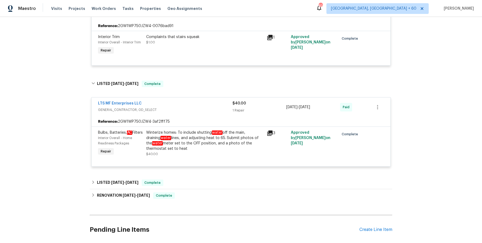
scroll to position [318, 0]
click at [180, 185] on div "LISTED [DATE] - [DATE] Complete" at bounding box center [240, 182] width 299 height 6
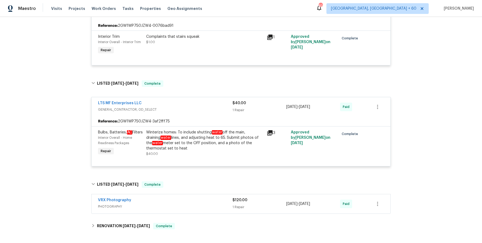
click at [188, 209] on span "PHOTOGRAPHY" at bounding box center [165, 206] width 134 height 5
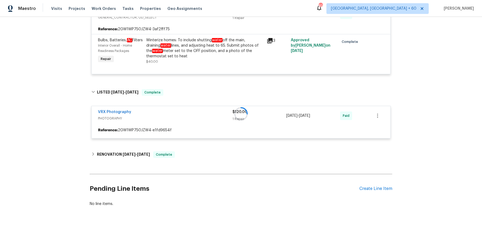
scroll to position [411, 0]
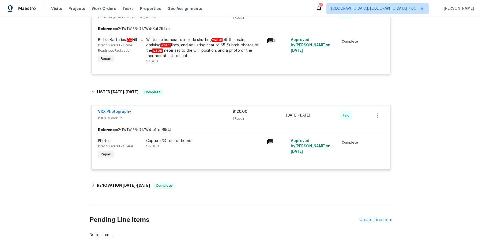
click at [173, 188] on span "Complete" at bounding box center [164, 185] width 21 height 5
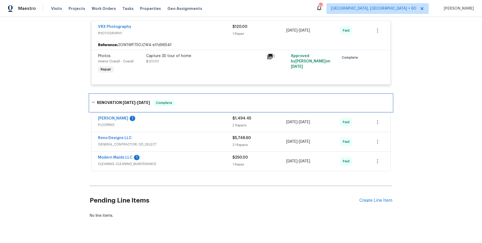
scroll to position [511, 0]
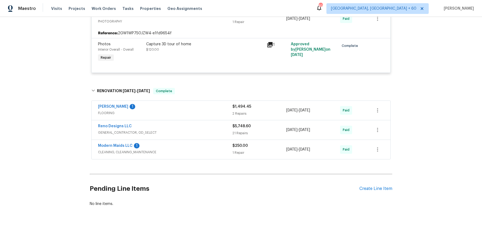
click at [215, 116] on span "FLOORING" at bounding box center [165, 112] width 134 height 5
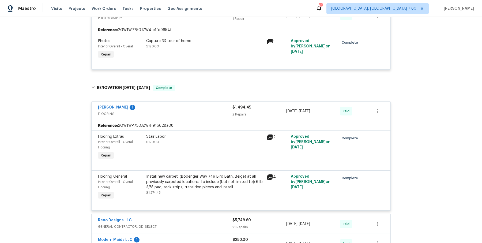
scroll to position [608, 0]
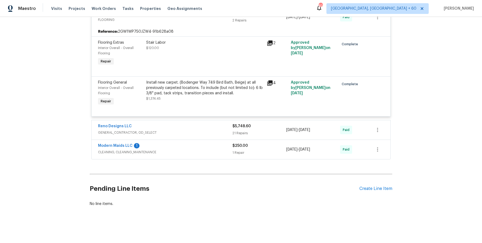
click at [211, 122] on div "Reno Designs LLC GENERAL_CONTRACTOR, OD_SELECT $5,748.60 21 Repairs [DATE] - [D…" at bounding box center [241, 129] width 299 height 19
click at [209, 129] on div "Reno Designs LLC" at bounding box center [165, 126] width 134 height 6
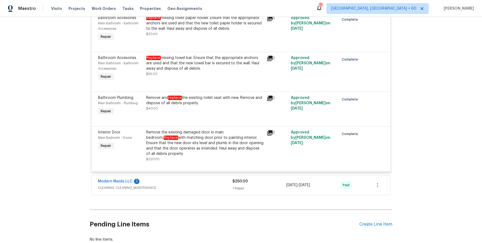
scroll to position [1537, 0]
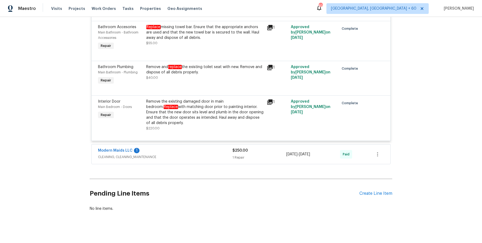
click at [204, 154] on span "CLEANING, CLEANING_MAINTENANCE" at bounding box center [165, 156] width 134 height 5
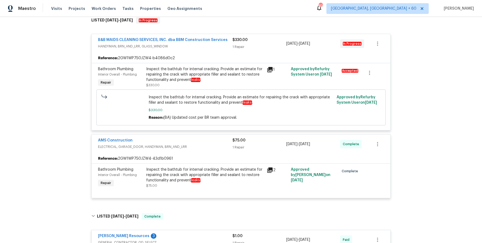
scroll to position [90, 0]
click at [178, 174] on div "Inspect the bathtub for internal cracking. Provide an estimate for repairing th…" at bounding box center [204, 175] width 117 height 16
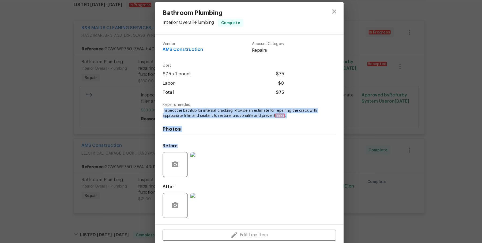
drag, startPoint x: 168, startPoint y: 111, endPoint x: 261, endPoint y: 148, distance: 100.0
click at [261, 148] on div "Vendor AMS Construction Account Category Repairs Cost $75 x 1 count $75 Labor $…" at bounding box center [241, 126] width 148 height 158
click at [261, 148] on div "Before" at bounding box center [241, 152] width 148 height 35
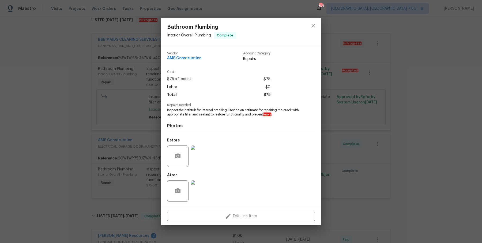
click at [102, 120] on div "Bathroom Plumbing Interior Overall - Plumbing Complete Vendor AMS Construction …" at bounding box center [241, 121] width 482 height 243
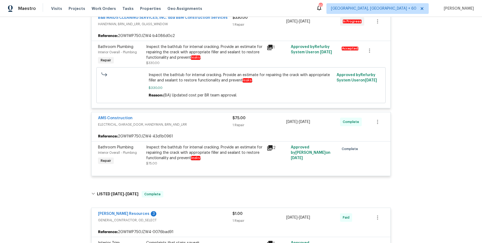
scroll to position [112, 0]
click at [178, 51] on div "Inspect the bathtub for internal cracking. Provide an estimate for repairing th…" at bounding box center [204, 52] width 117 height 16
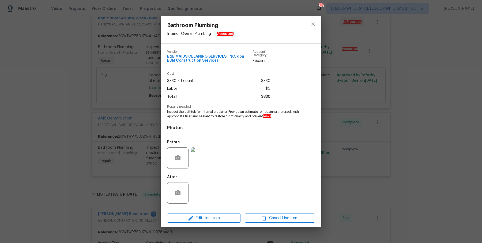
click at [366, 130] on div "Bathroom Plumbing Interior Overall - Plumbing Accepted Vendor B&B MAIDS CLEANIN…" at bounding box center [241, 121] width 482 height 243
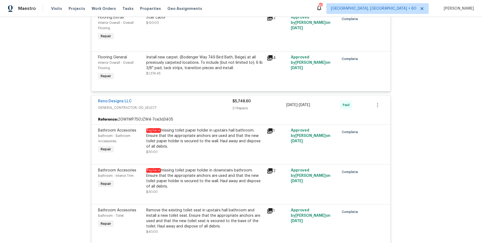
scroll to position [356, 0]
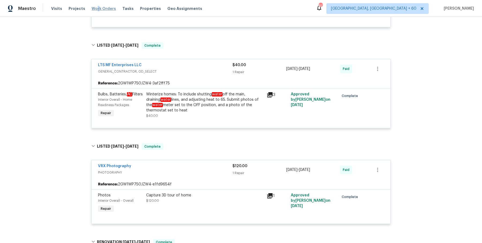
click at [94, 9] on span "Work Orders" at bounding box center [104, 8] width 24 height 5
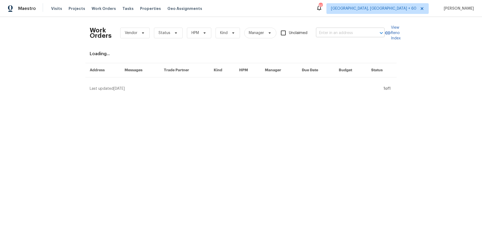
click at [348, 31] on input "text" at bounding box center [343, 33] width 54 height 8
paste input "[STREET_ADDRESS][PERSON_NAME]"
type input "[STREET_ADDRESS][PERSON_NAME]"
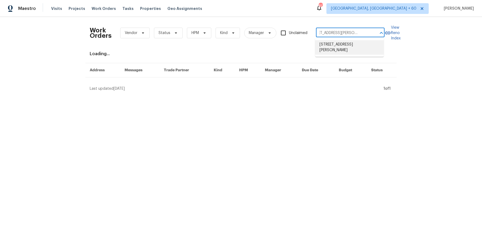
click at [342, 47] on li "[STREET_ADDRESS][PERSON_NAME]" at bounding box center [349, 47] width 69 height 14
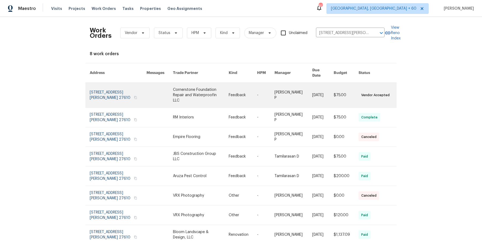
click at [287, 85] on link at bounding box center [294, 95] width 38 height 25
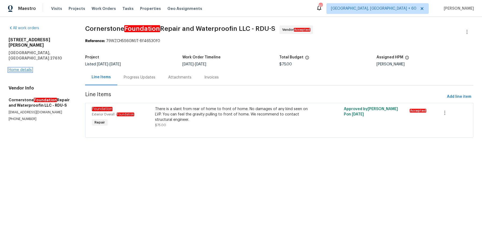
click at [29, 68] on link "Home details" at bounding box center [20, 70] width 23 height 4
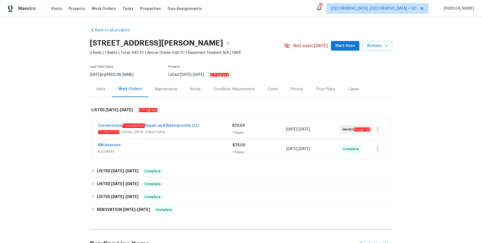
click at [208, 127] on div "Cornerstone Foundation Repair and Waterproofin LLC" at bounding box center [165, 126] width 134 height 6
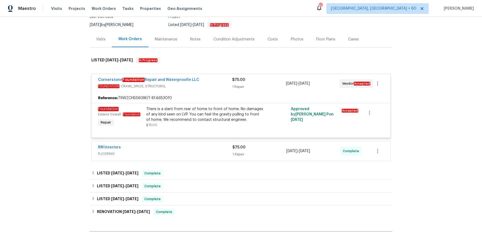
click at [200, 148] on div "RM Interiors" at bounding box center [165, 148] width 134 height 6
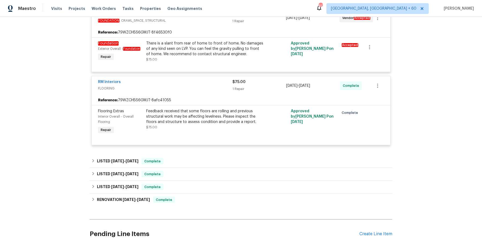
scroll to position [143, 0]
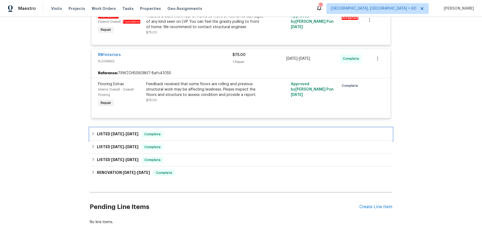
click at [201, 134] on div "LISTED [DATE] - [DATE] Complete" at bounding box center [240, 134] width 299 height 6
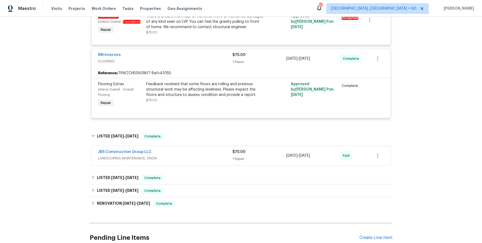
click at [193, 158] on span "LANDSCAPING_MAINTENANCE, SNOW" at bounding box center [165, 158] width 134 height 5
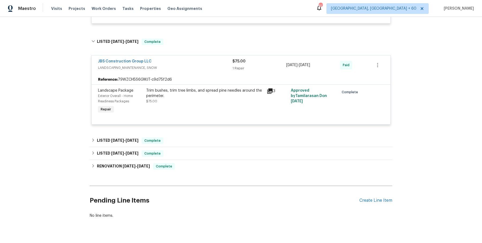
scroll to position [241, 0]
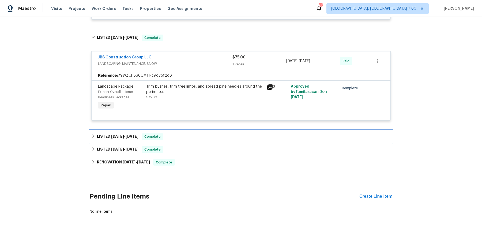
click at [155, 135] on span "Complete" at bounding box center [152, 136] width 21 height 5
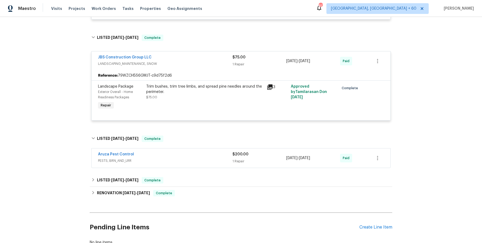
click at [189, 159] on span "PESTS, BRN_AND_LRR" at bounding box center [165, 160] width 134 height 5
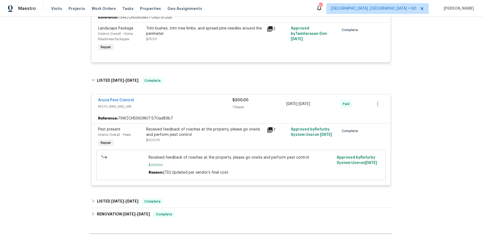
scroll to position [305, 0]
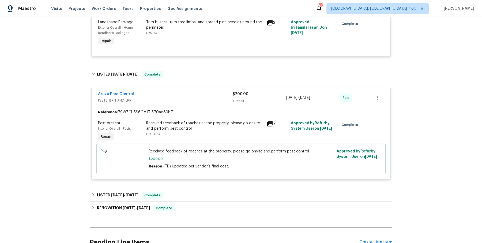
click at [181, 194] on div "LISTED [DATE] - [DATE] Complete" at bounding box center [240, 195] width 299 height 6
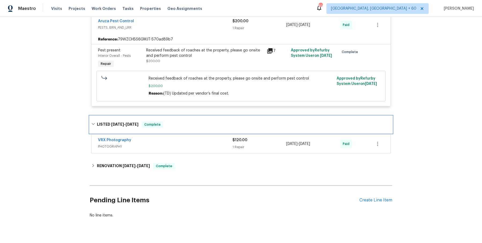
scroll to position [379, 0]
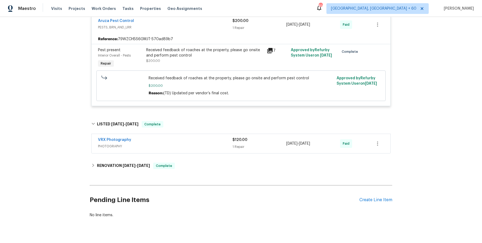
click at [188, 147] on span "PHOTOGRAPHY" at bounding box center [165, 146] width 134 height 5
